Goal: Task Accomplishment & Management: Complete application form

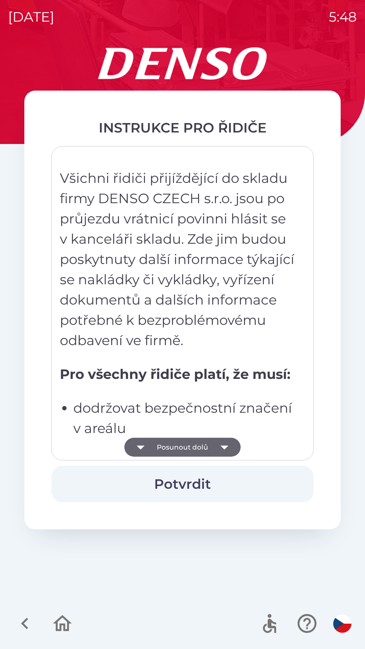
click at [231, 441] on icon "button" at bounding box center [224, 447] width 19 height 19
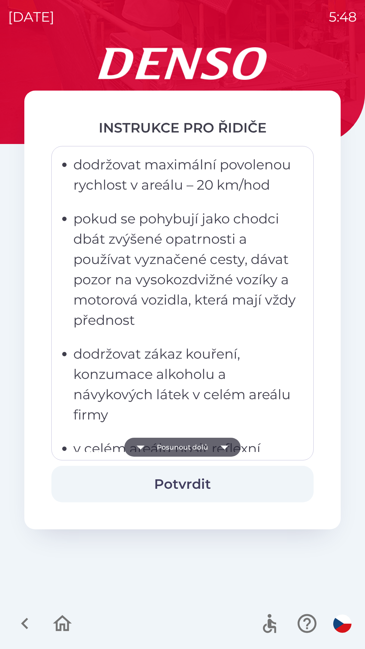
click at [228, 447] on icon "button" at bounding box center [224, 447] width 19 height 19
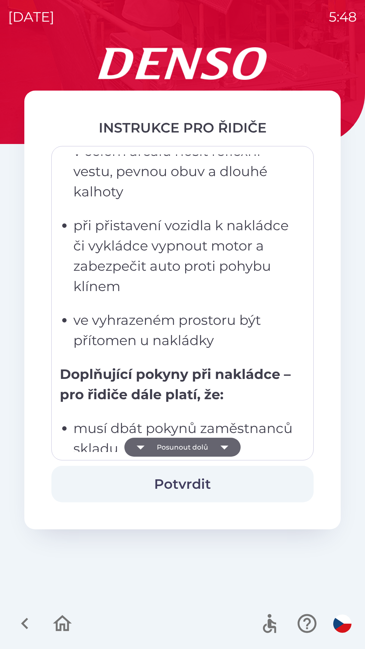
click at [226, 445] on icon "button" at bounding box center [224, 447] width 19 height 19
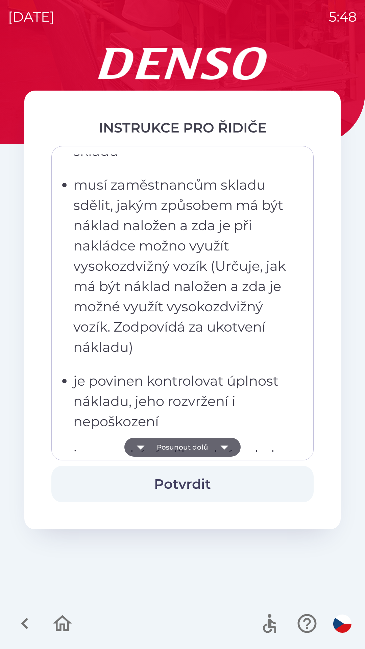
click at [227, 447] on icon "button" at bounding box center [225, 448] width 8 height 4
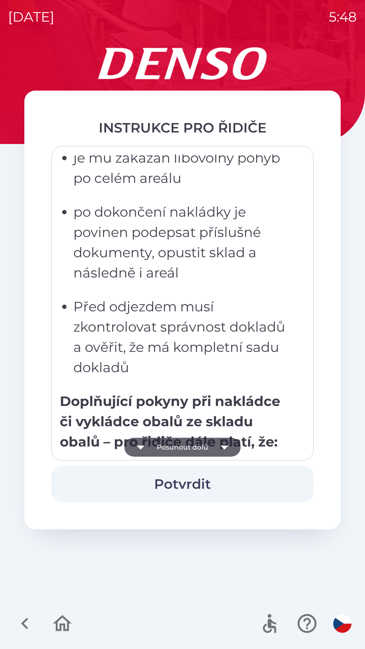
click at [226, 449] on icon "button" at bounding box center [224, 447] width 19 height 19
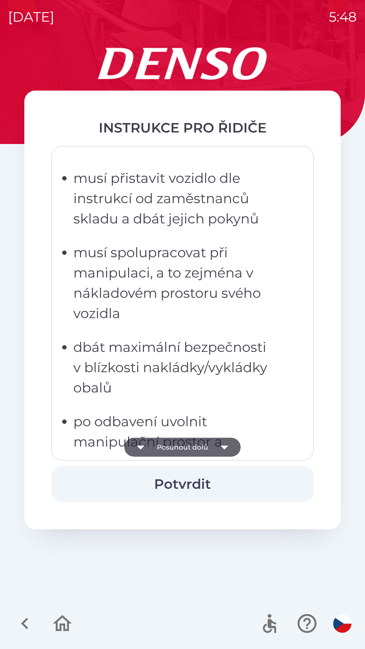
click at [225, 450] on icon "button" at bounding box center [224, 447] width 19 height 19
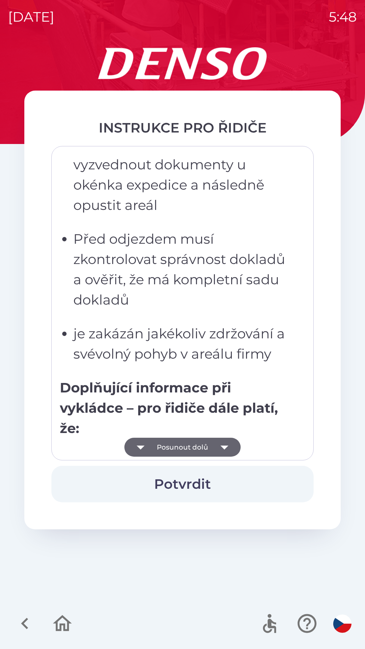
click at [224, 451] on icon "button" at bounding box center [224, 447] width 19 height 19
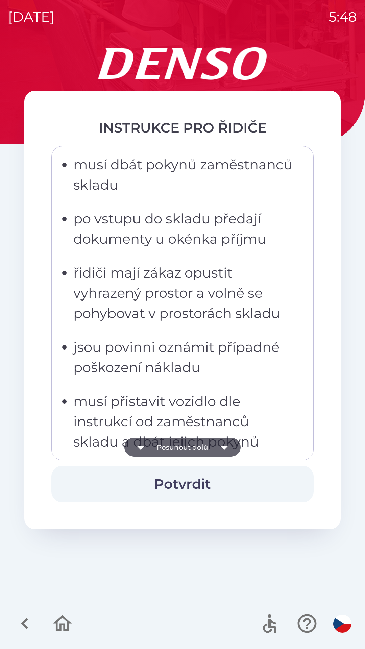
click at [225, 450] on icon "button" at bounding box center [224, 447] width 19 height 19
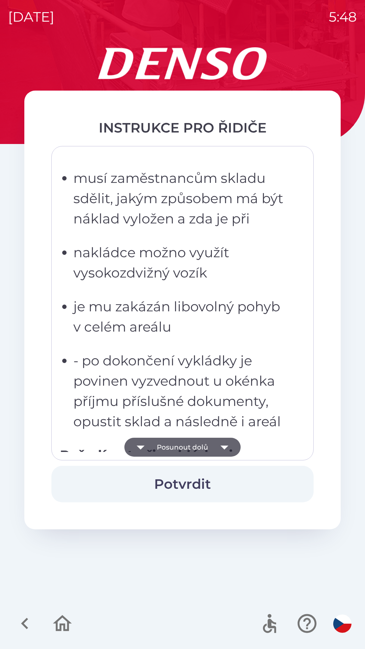
click at [224, 448] on icon "button" at bounding box center [225, 448] width 8 height 4
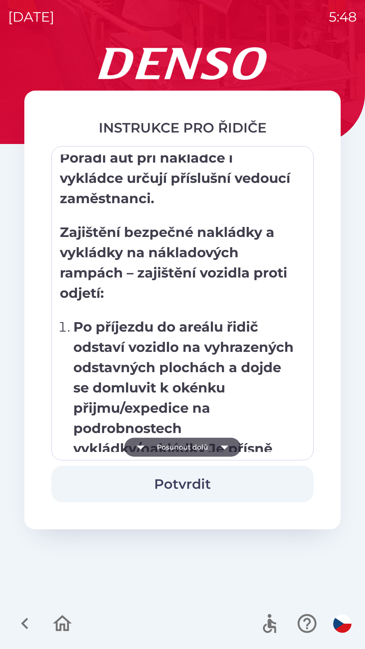
click at [227, 449] on icon "button" at bounding box center [224, 447] width 19 height 19
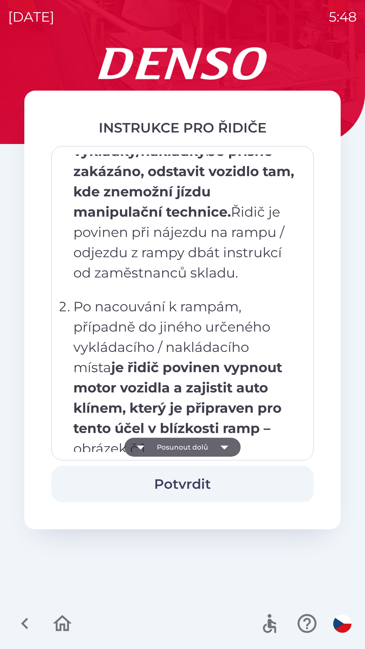
click at [229, 447] on icon "button" at bounding box center [224, 447] width 19 height 19
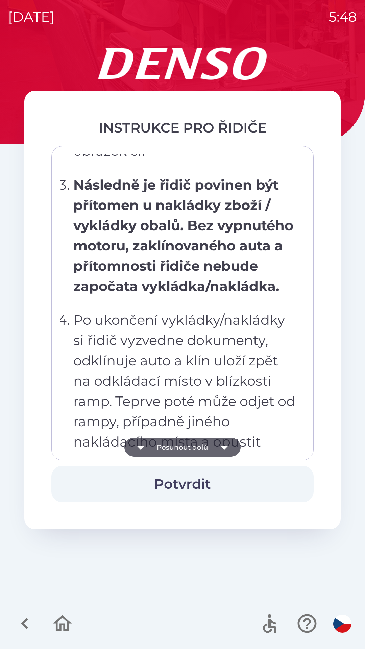
click at [228, 447] on icon "button" at bounding box center [224, 447] width 19 height 19
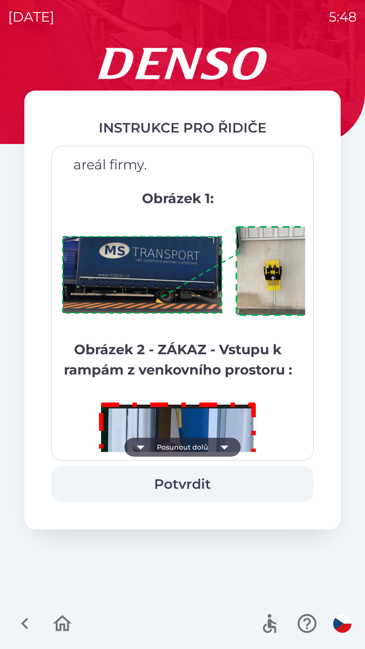
click at [228, 449] on icon "button" at bounding box center [224, 447] width 19 height 19
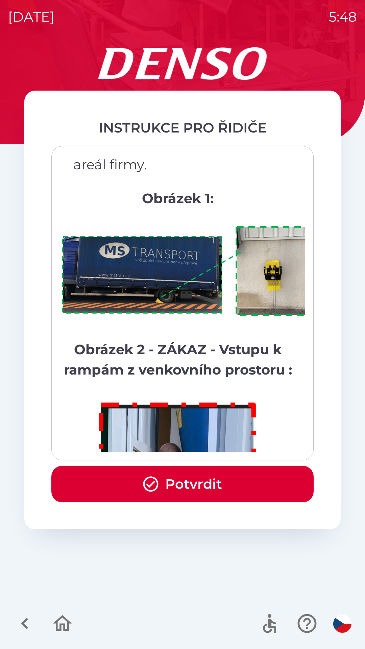
scroll to position [3801, 0]
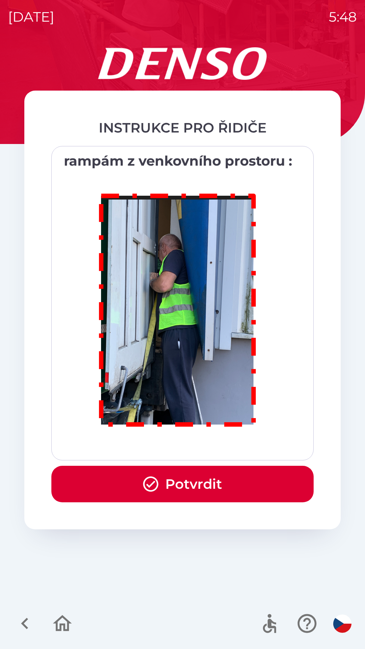
click at [227, 447] on div "Všichni řidiči přijíždějící do skladu firmy DENSO CZECH s.r.o. jsou po průjezdu…" at bounding box center [183, 304] width 246 height 298
click at [226, 450] on div "Všichni řidiči přijíždějící do skladu firmy DENSO CZECH s.r.o. jsou po průjezdu…" at bounding box center [183, 304] width 246 height 298
click at [195, 483] on button "Potvrdit" at bounding box center [182, 484] width 262 height 37
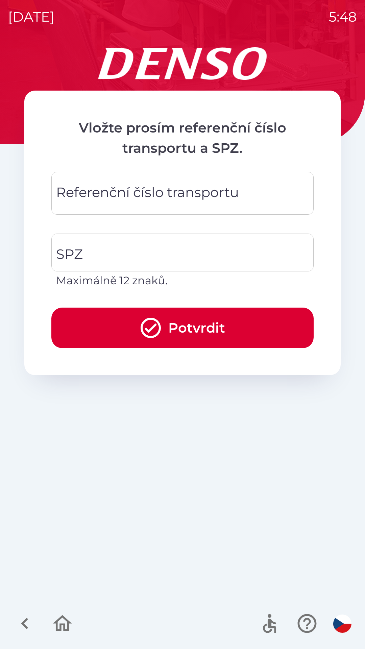
click at [101, 191] on div "Referenční číslo transportu Referenční číslo transportu" at bounding box center [182, 193] width 262 height 43
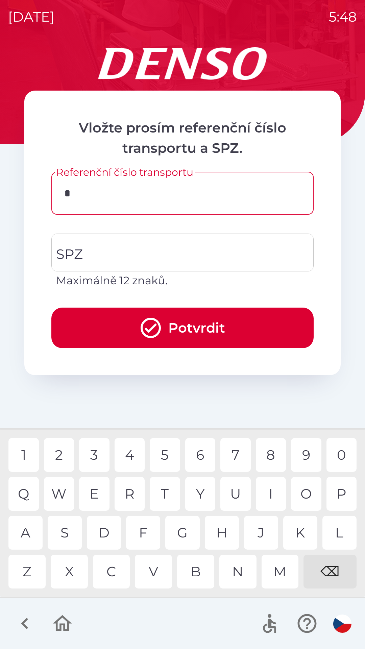
click at [216, 536] on div "H" at bounding box center [222, 533] width 34 height 34
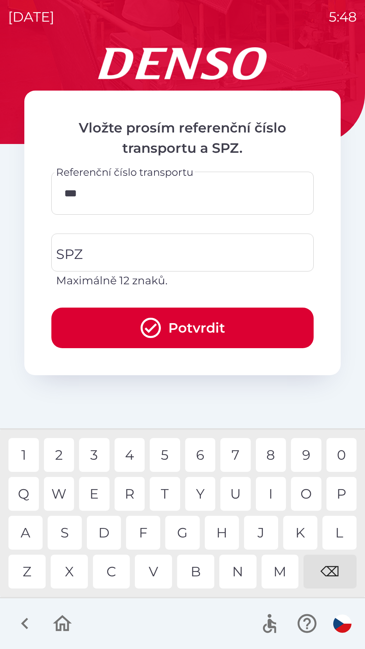
click at [279, 575] on div "M" at bounding box center [280, 572] width 37 height 34
click at [234, 496] on div "U" at bounding box center [236, 494] width 30 height 34
type input "**********"
click at [128, 453] on div "4" at bounding box center [130, 455] width 30 height 34
click at [105, 254] on input "SPZ" at bounding box center [177, 253] width 246 height 32
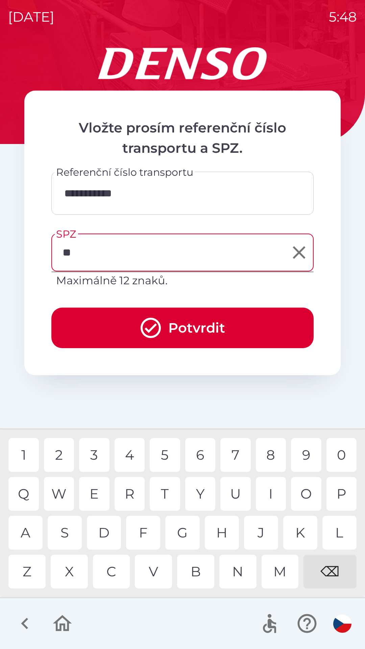
click at [66, 529] on div "S" at bounding box center [65, 533] width 34 height 34
click at [202, 494] on div "Y" at bounding box center [200, 494] width 30 height 34
type input "*******"
click at [59, 457] on div "2" at bounding box center [59, 455] width 30 height 34
click at [204, 335] on button "Potvrdit" at bounding box center [182, 328] width 262 height 41
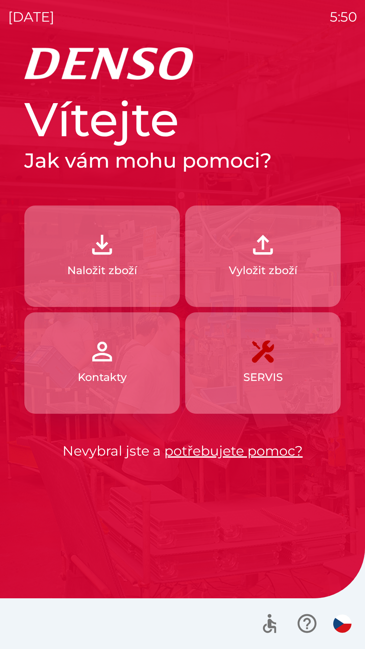
click at [76, 280] on button "Naložit zboží" at bounding box center [102, 256] width 156 height 101
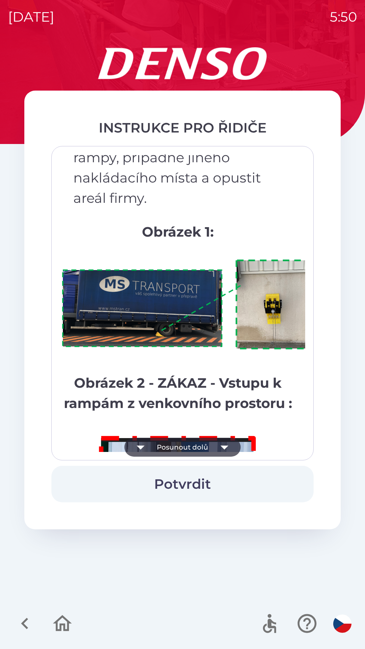
scroll to position [3801, 0]
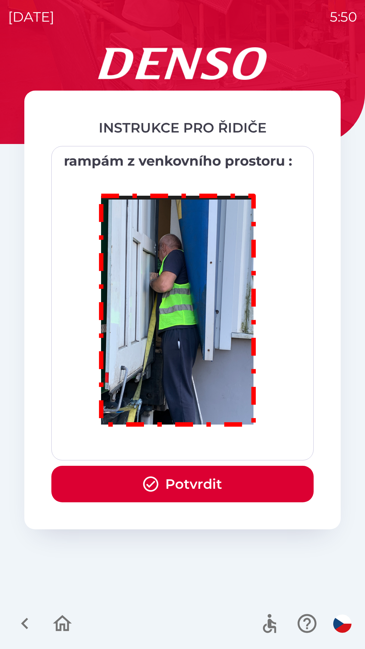
click at [192, 484] on button "Potvrdit" at bounding box center [182, 484] width 262 height 37
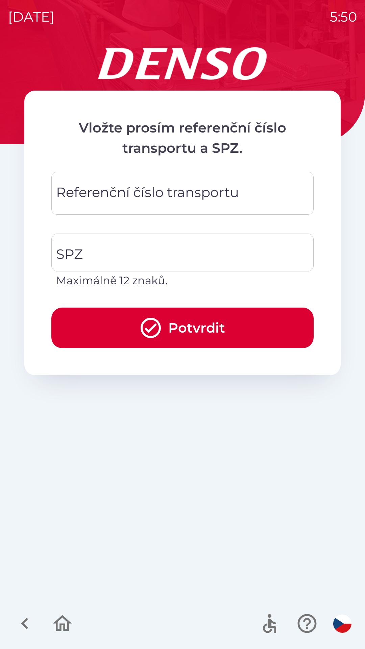
click at [116, 190] on div "Referenční číslo transportu Referenční číslo transportu" at bounding box center [182, 193] width 262 height 43
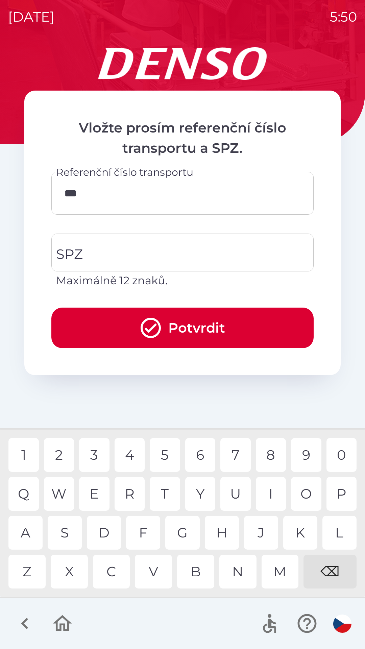
click at [35, 455] on div "1" at bounding box center [23, 455] width 30 height 34
type input "******"
click at [25, 454] on div "1" at bounding box center [23, 455] width 30 height 34
click at [100, 252] on input "SPZ" at bounding box center [177, 253] width 246 height 32
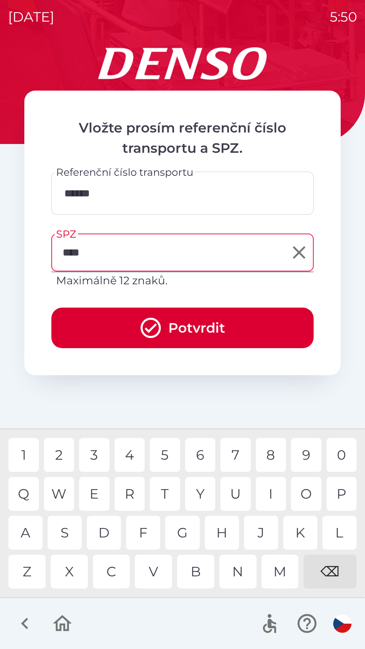
click at [94, 454] on div "3" at bounding box center [94, 455] width 30 height 34
type input "*******"
click at [108, 322] on button "Potvrdit" at bounding box center [182, 328] width 262 height 41
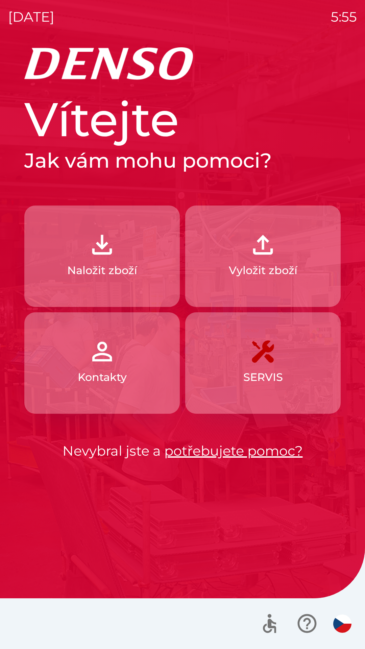
click at [136, 246] on button "Naložit zboží" at bounding box center [102, 256] width 156 height 101
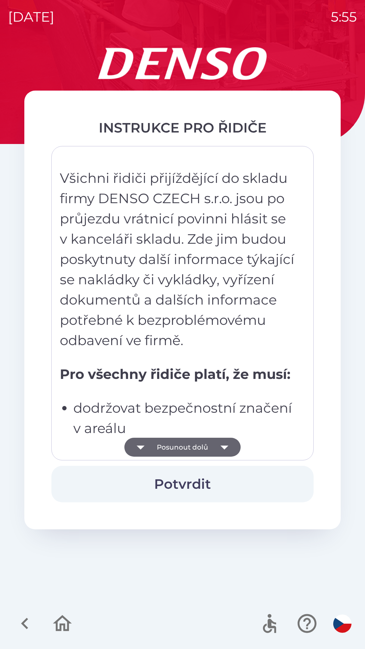
click at [211, 447] on button "Posunout dolů" at bounding box center [182, 447] width 116 height 19
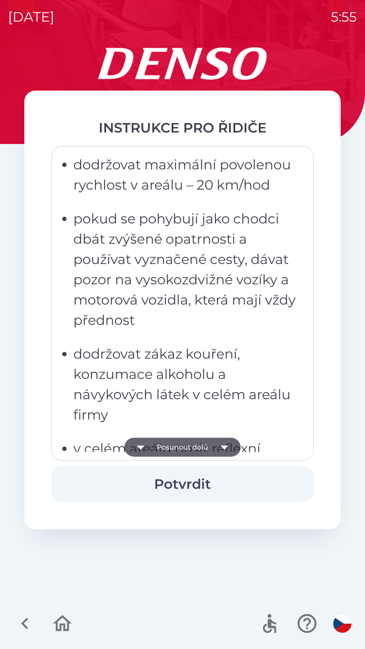
click at [210, 452] on button "Posunout dolů" at bounding box center [182, 447] width 116 height 19
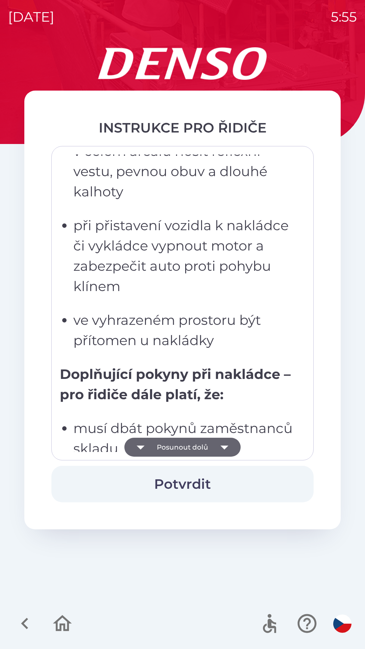
click at [210, 448] on button "Posunout dolů" at bounding box center [182, 447] width 116 height 19
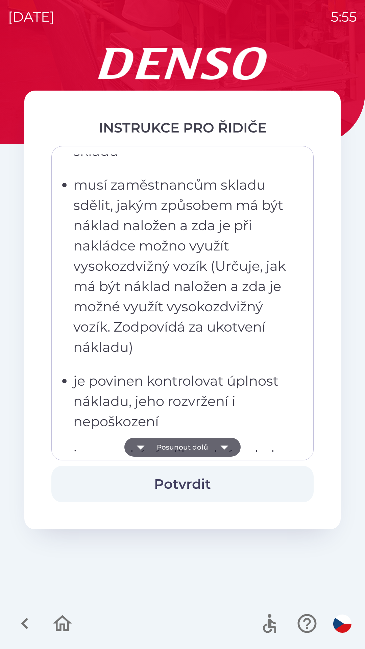
click at [208, 446] on button "Posunout dolů" at bounding box center [182, 447] width 116 height 19
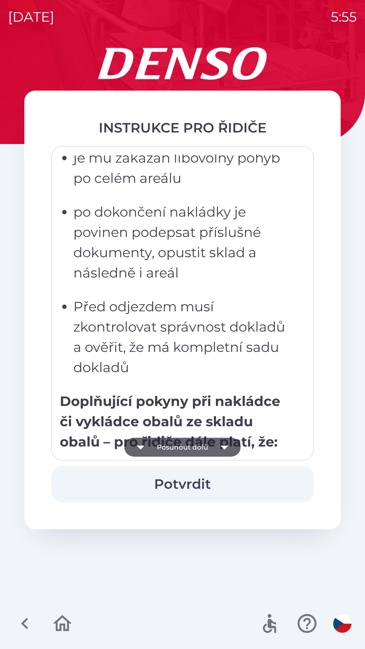
click at [208, 448] on button "Posunout dolů" at bounding box center [182, 447] width 116 height 19
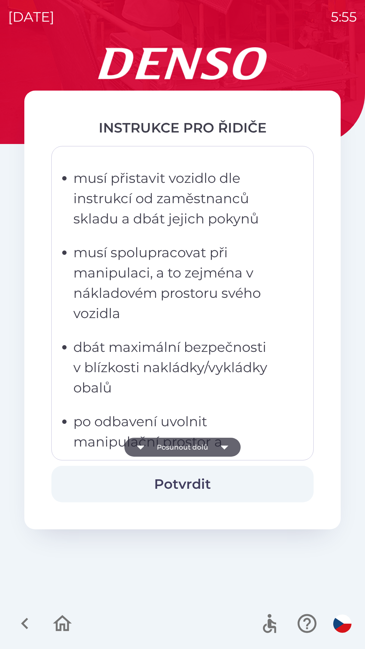
click at [206, 444] on button "Posunout dolů" at bounding box center [182, 447] width 116 height 19
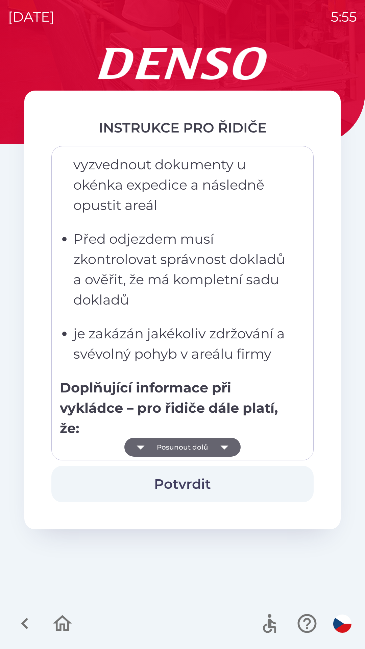
click at [210, 444] on button "Posunout dolů" at bounding box center [182, 447] width 116 height 19
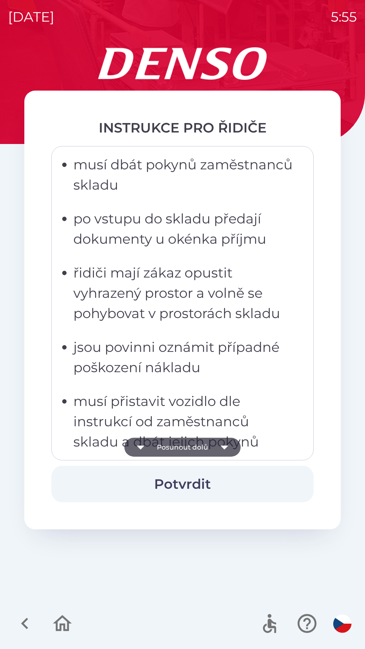
click at [211, 445] on button "Posunout dolů" at bounding box center [182, 447] width 116 height 19
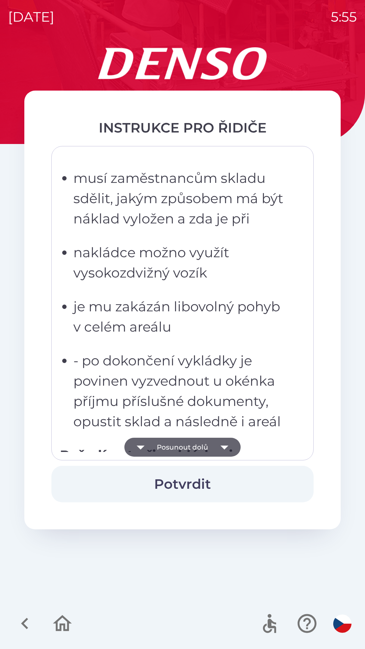
click at [212, 448] on button "Posunout dolů" at bounding box center [182, 447] width 116 height 19
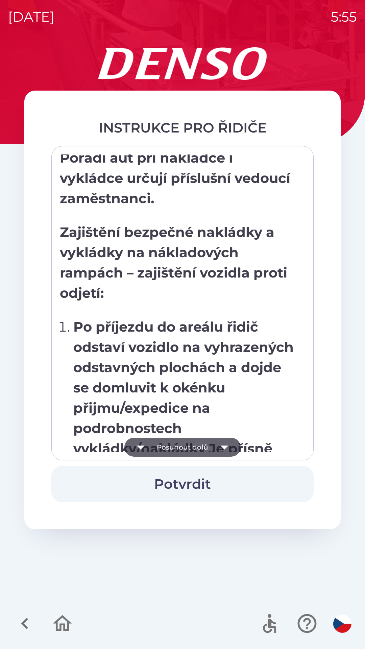
click at [214, 448] on button "Posunout dolů" at bounding box center [182, 447] width 116 height 19
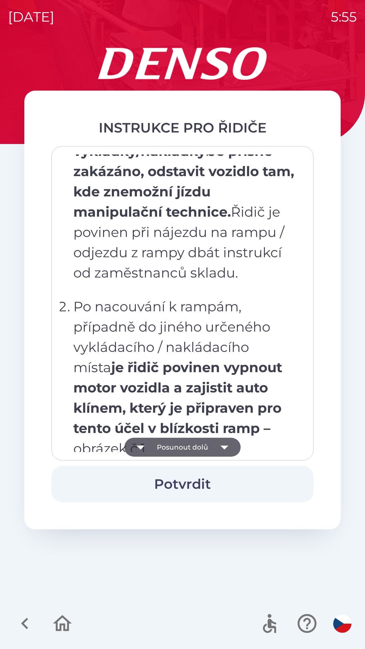
click at [215, 449] on icon "button" at bounding box center [224, 447] width 19 height 19
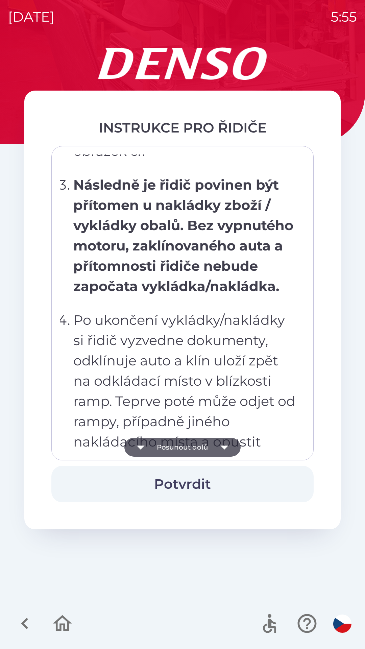
click at [215, 450] on icon "button" at bounding box center [224, 447] width 19 height 19
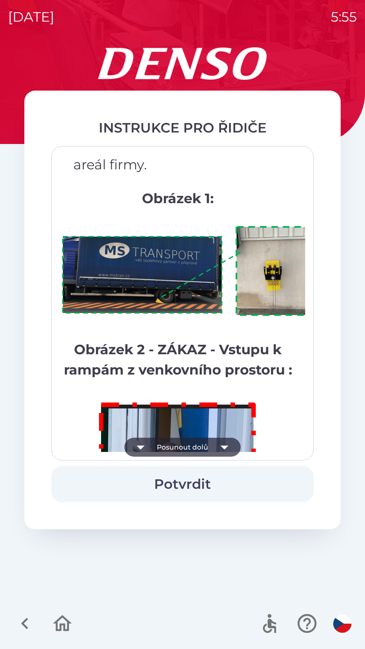
click at [212, 449] on button "Posunout dolů" at bounding box center [182, 447] width 116 height 19
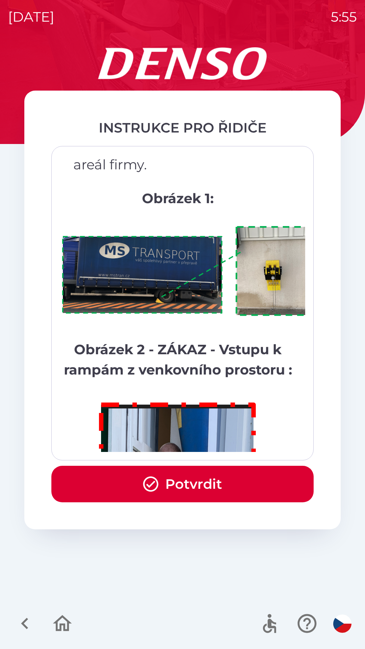
scroll to position [3801, 0]
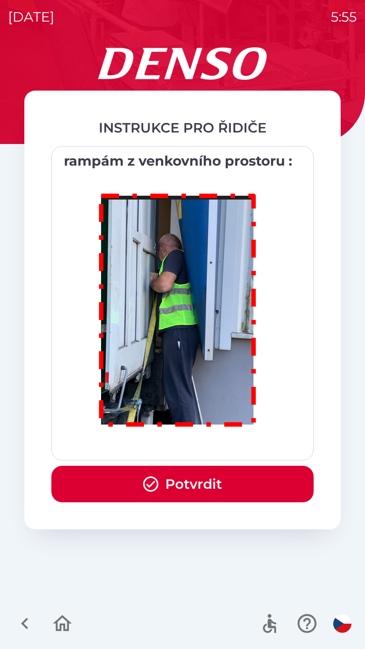
click at [211, 450] on div "Všichni řidiči přijíždějící do skladu firmy DENSO CZECH s.r.o. jsou po průjezdu…" at bounding box center [183, 304] width 246 height 298
click at [222, 486] on button "Potvrdit" at bounding box center [182, 484] width 262 height 37
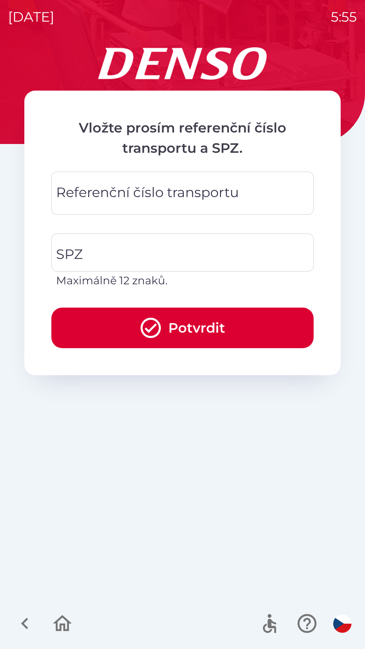
click at [142, 195] on div "Referenční číslo transportu Referenční číslo transportu" at bounding box center [182, 193] width 262 height 43
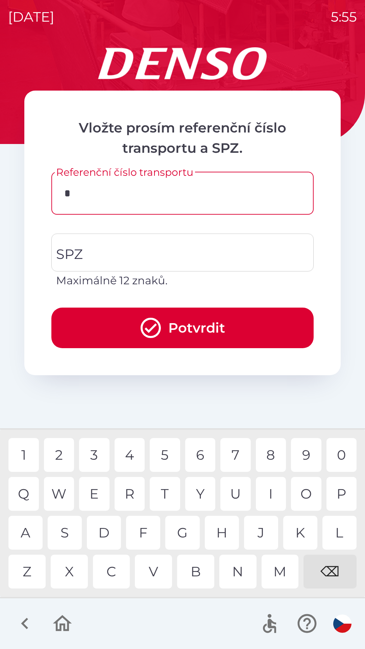
click at [230, 457] on div "7" at bounding box center [236, 455] width 30 height 34
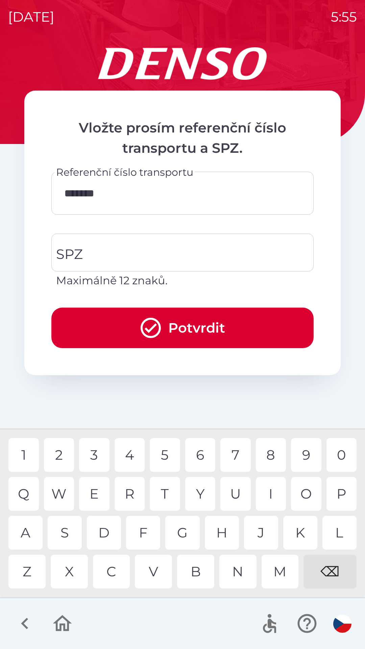
click at [137, 453] on div "4" at bounding box center [130, 455] width 30 height 34
type input "********"
click at [137, 250] on input "SPZ" at bounding box center [177, 253] width 246 height 32
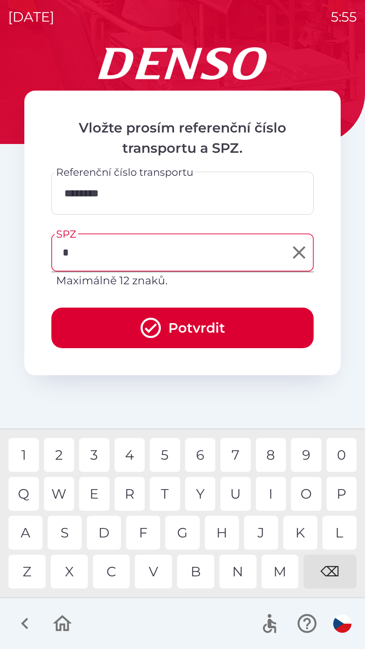
click at [100, 459] on div "3" at bounding box center [94, 455] width 30 height 34
click at [300, 531] on div "K" at bounding box center [300, 533] width 34 height 34
click at [198, 455] on div "6" at bounding box center [200, 455] width 30 height 34
type input "*******"
click at [195, 321] on button "Potvrdit" at bounding box center [182, 328] width 262 height 41
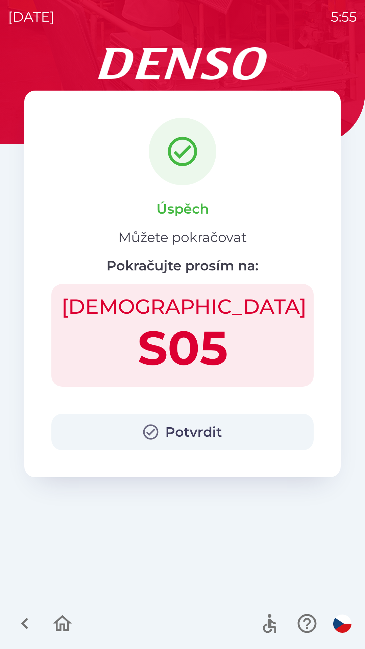
click at [219, 332] on h1 "S05" at bounding box center [183, 348] width 242 height 58
click at [205, 425] on button "Potvrdit" at bounding box center [182, 432] width 262 height 37
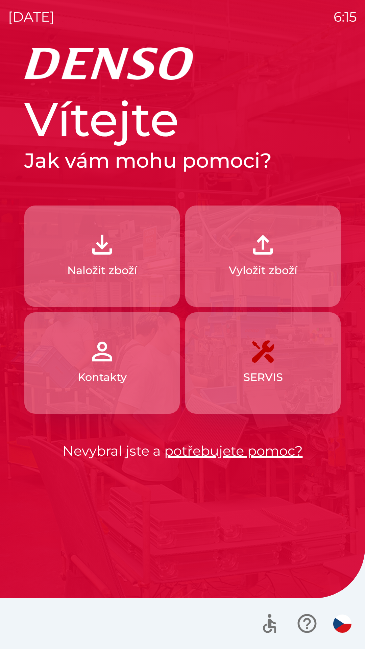
click at [266, 259] on img "button" at bounding box center [263, 245] width 30 height 30
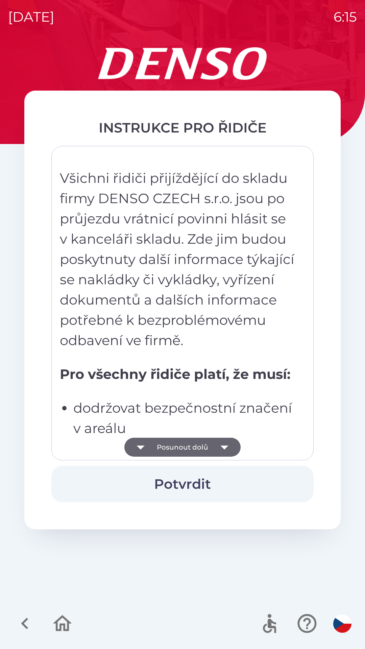
click at [197, 485] on button "Potvrdit" at bounding box center [182, 484] width 262 height 37
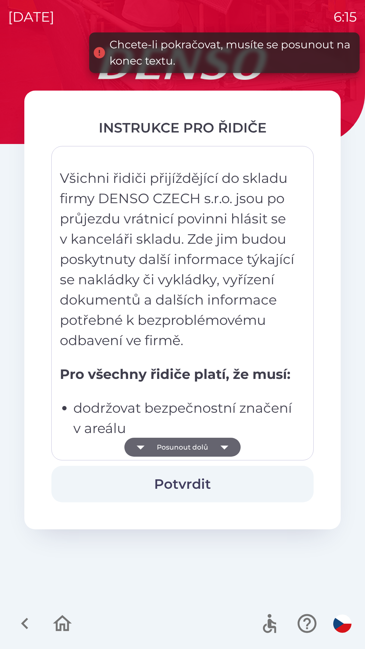
click at [206, 449] on button "Posunout dolů" at bounding box center [182, 447] width 116 height 19
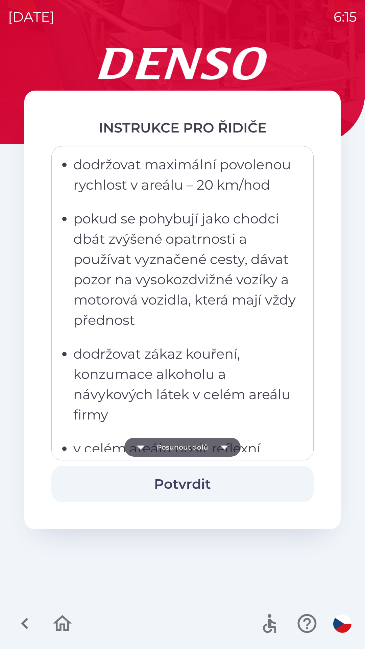
click at [196, 447] on button "Posunout dolů" at bounding box center [182, 447] width 116 height 19
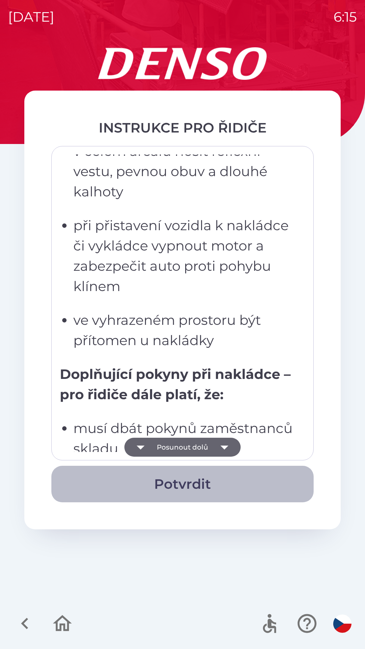
click at [199, 482] on button "Potvrdit" at bounding box center [182, 484] width 262 height 37
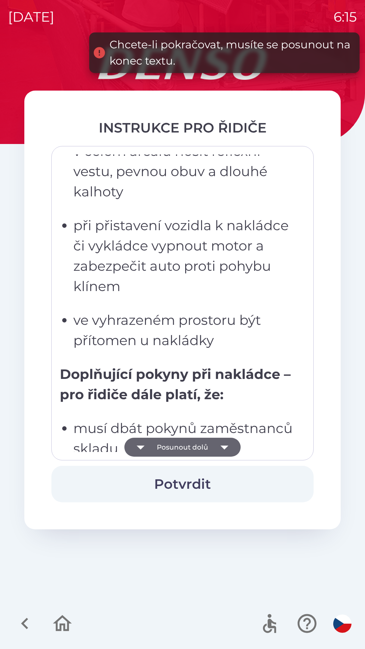
click at [231, 429] on p "musí dbát pokynů zaměstnanců skladu" at bounding box center [184, 438] width 223 height 41
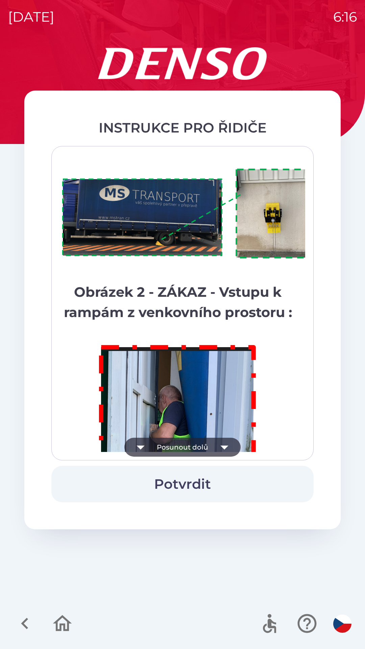
scroll to position [3801, 0]
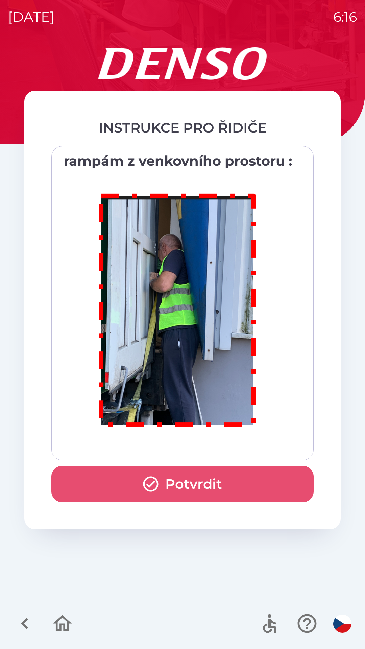
click at [205, 487] on button "Potvrdit" at bounding box center [182, 484] width 262 height 37
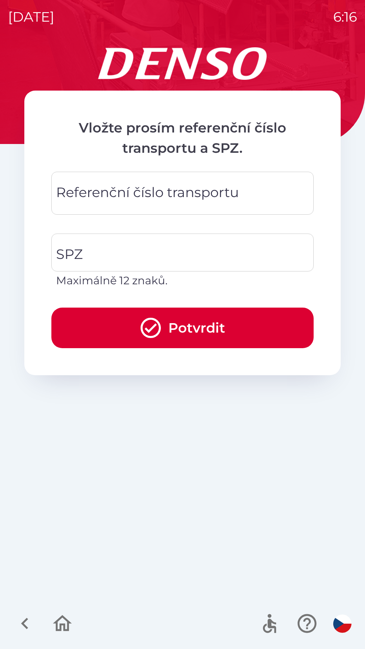
click at [162, 194] on div "Referenční číslo transportu Referenční číslo transportu" at bounding box center [182, 193] width 262 height 43
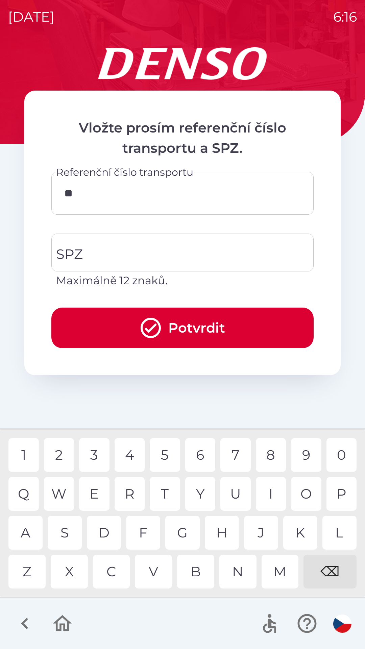
click at [345, 455] on div "0" at bounding box center [342, 455] width 30 height 34
click at [164, 454] on div "5" at bounding box center [165, 455] width 30 height 34
click at [25, 456] on div "1" at bounding box center [23, 455] width 30 height 34
click at [332, 457] on div "0" at bounding box center [342, 455] width 30 height 34
type input "*******"
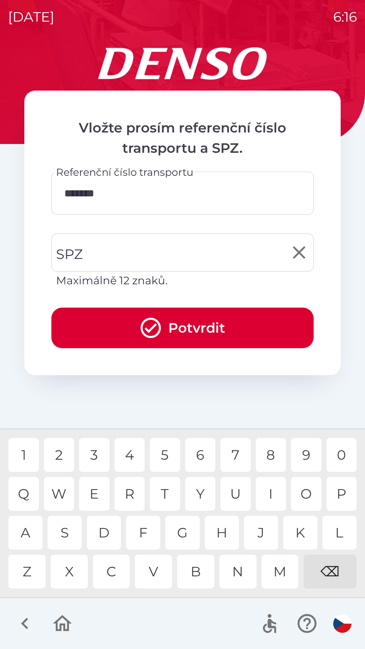
click at [189, 253] on input "SPZ" at bounding box center [177, 253] width 246 height 32
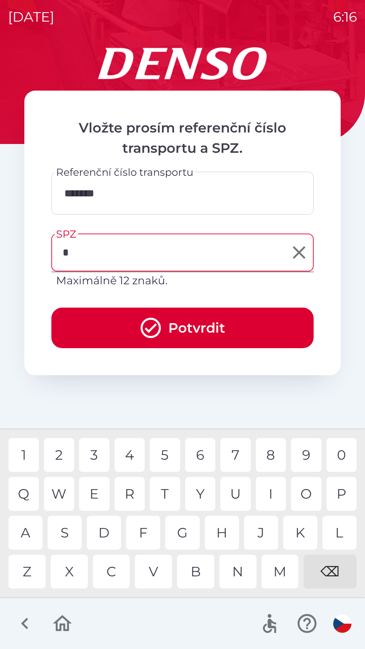
click at [206, 458] on div "6" at bounding box center [200, 455] width 30 height 34
click at [66, 533] on div "S" at bounding box center [65, 533] width 34 height 34
click at [132, 492] on div "R" at bounding box center [130, 494] width 30 height 34
click at [170, 458] on div "5" at bounding box center [165, 455] width 30 height 34
click at [202, 458] on div "6" at bounding box center [200, 455] width 30 height 34
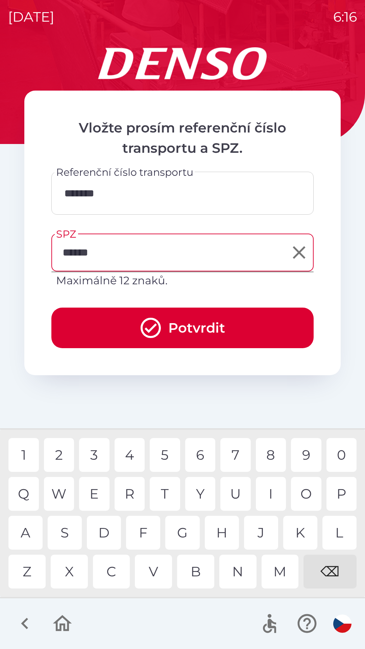
type input "*******"
click at [134, 457] on div "4" at bounding box center [130, 455] width 30 height 34
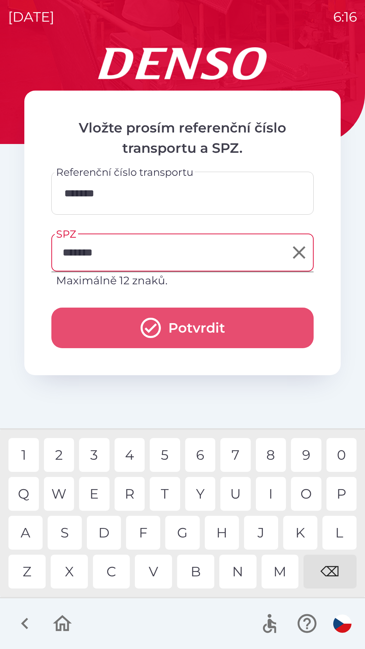
click at [202, 337] on button "Potvrdit" at bounding box center [182, 328] width 262 height 41
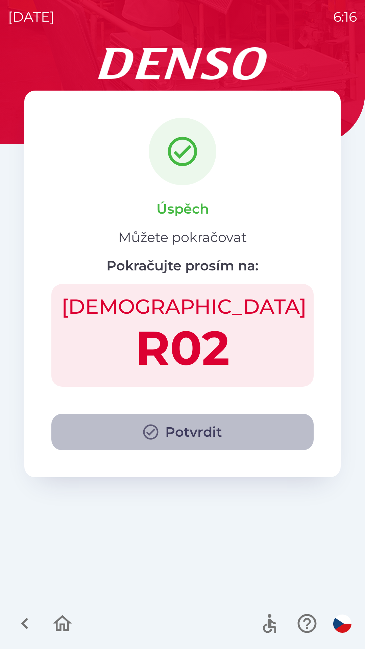
click at [195, 434] on button "Potvrdit" at bounding box center [182, 432] width 262 height 37
